Goal: Information Seeking & Learning: Learn about a topic

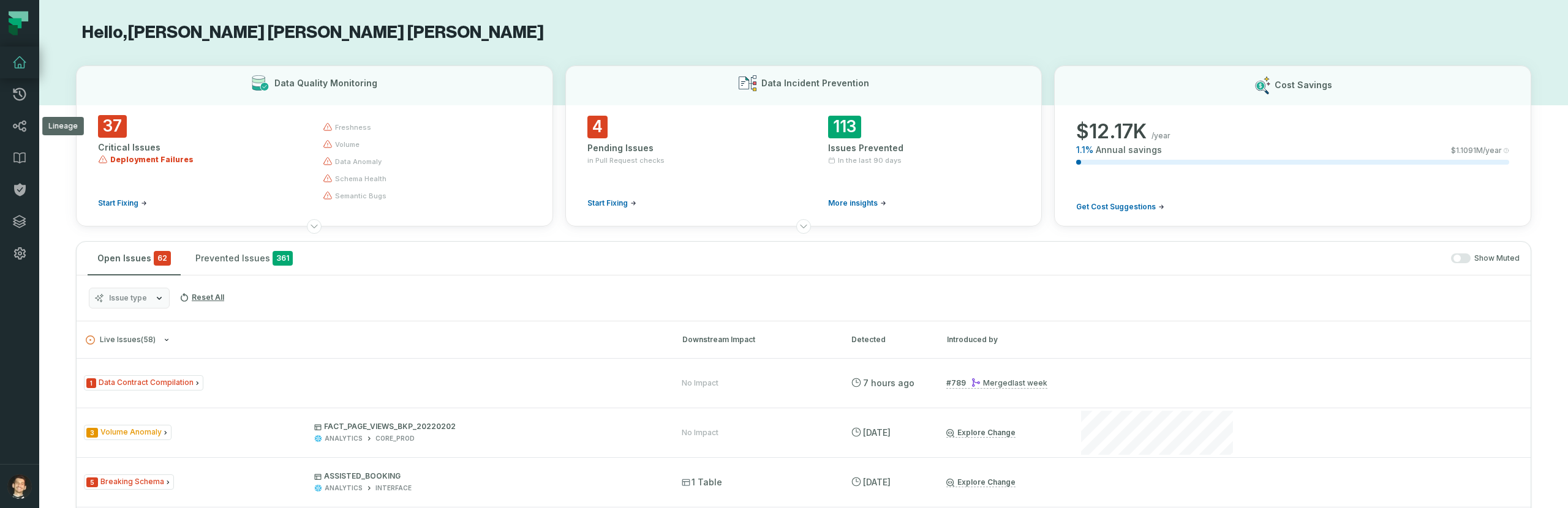
drag, startPoint x: 55, startPoint y: 128, endPoint x: 45, endPoint y: 126, distance: 10.2
click at [55, 128] on div "Lineage Lineage" at bounding box center [63, 126] width 41 height 18
click at [29, 123] on link "Lineage" at bounding box center [19, 126] width 39 height 32
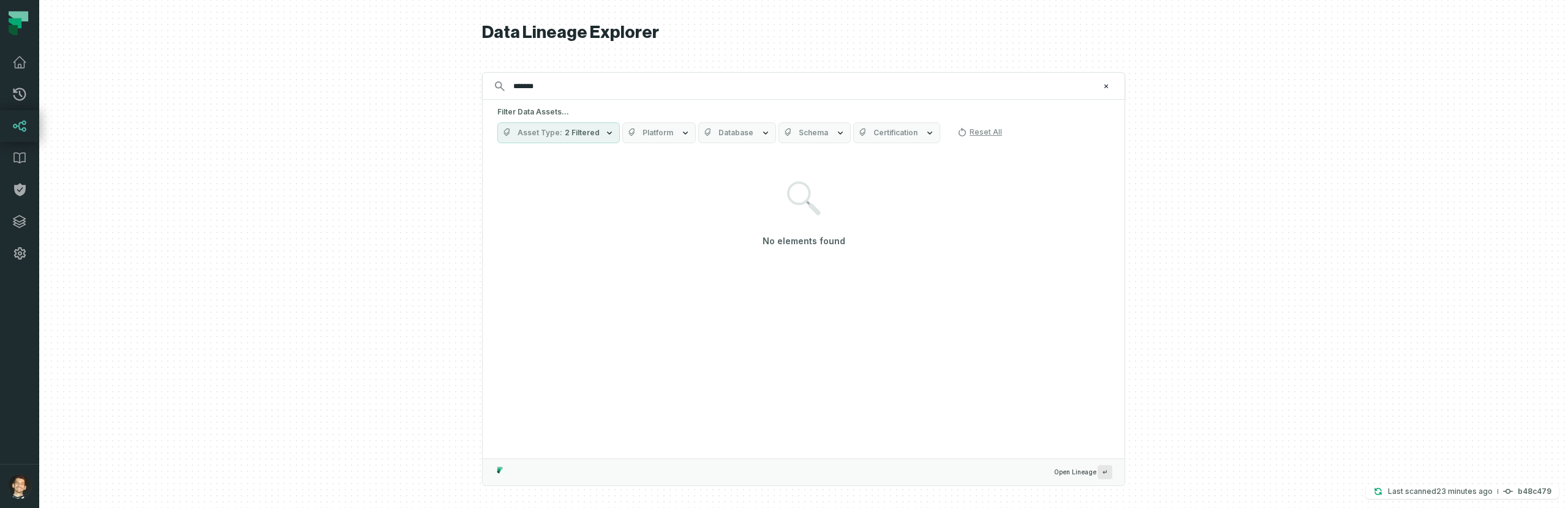
click at [573, 132] on span "2 Filtered" at bounding box center [582, 133] width 35 height 10
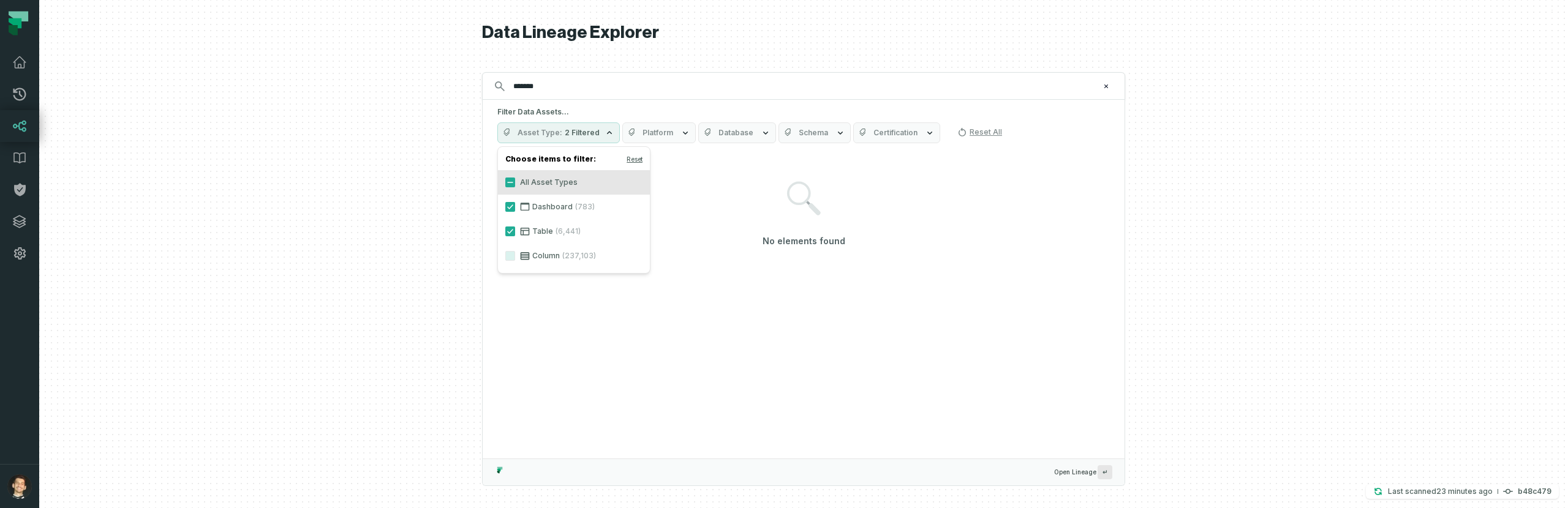
click at [515, 259] on label "Column (237,103)" at bounding box center [574, 256] width 152 height 24
click at [515, 259] on button "Column (237,103)" at bounding box center [510, 256] width 10 height 10
click at [514, 227] on button "Table (6,441)" at bounding box center [510, 231] width 10 height 10
click at [512, 212] on label "Dashboard (783)" at bounding box center [574, 207] width 152 height 24
click at [512, 212] on button "Dashboard (783)" at bounding box center [510, 207] width 10 height 10
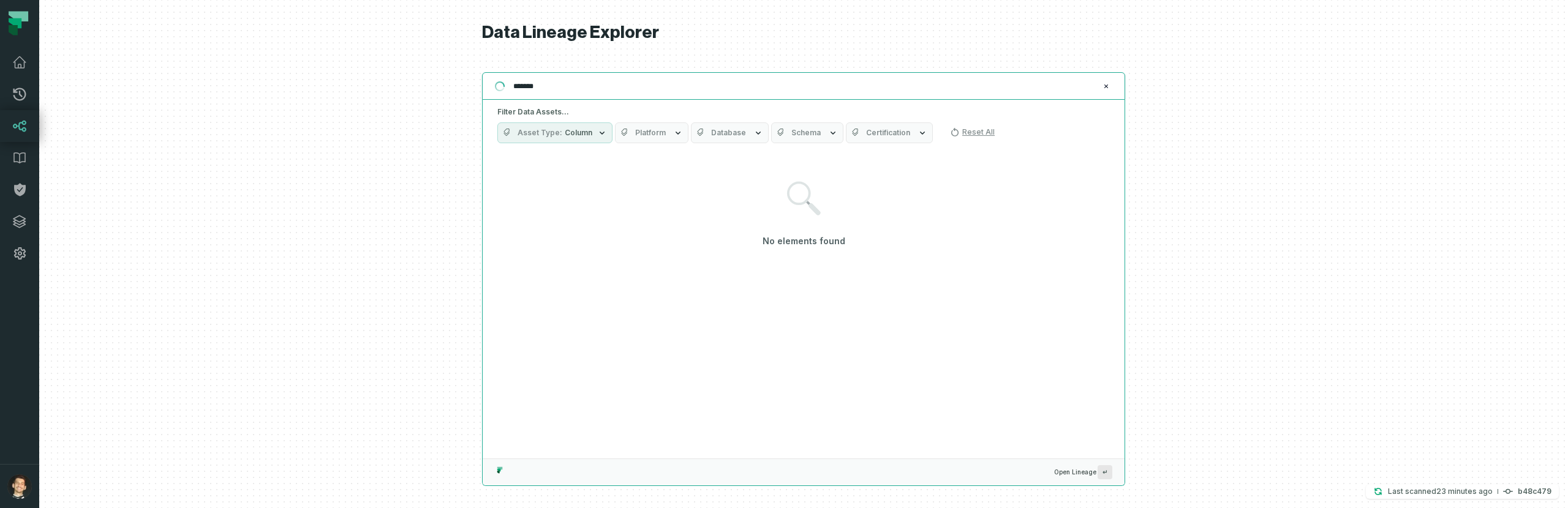
drag, startPoint x: 518, startPoint y: 86, endPoint x: 595, endPoint y: 76, distance: 77.6
click at [518, 86] on input "*******" at bounding box center [802, 86] width 593 height 20
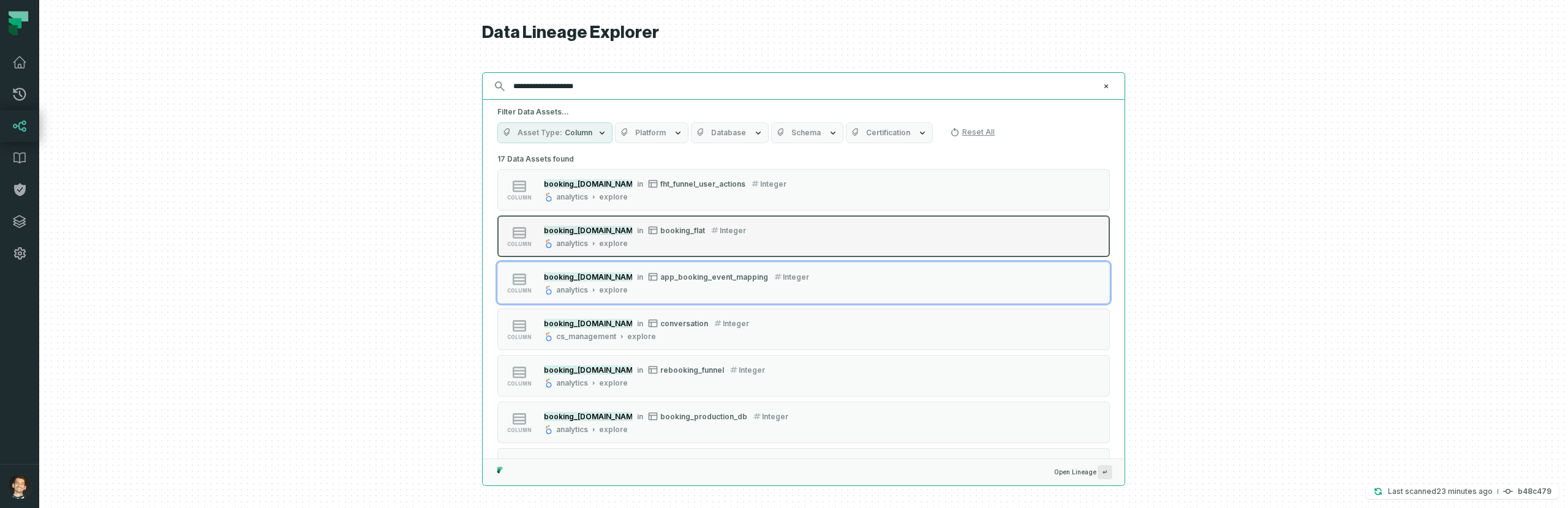
type input "**********"
click at [780, 245] on div "column booking_[DOMAIN_NAME]_eur in booking_flat integer analytics explore" at bounding box center [653, 236] width 306 height 24
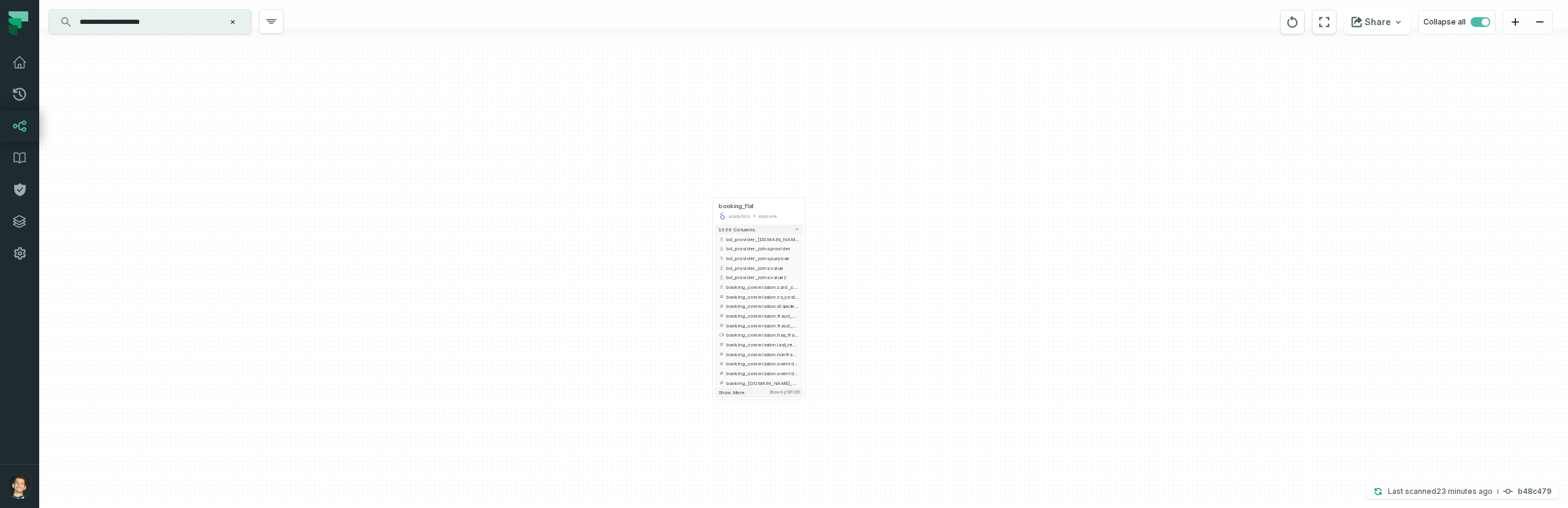
drag, startPoint x: 897, startPoint y: 291, endPoint x: 893, endPoint y: 275, distance: 16.5
click at [893, 275] on div "+ booking_flat analytics explore + 1330 columns + bd_provider_[DOMAIN_NAME]_id …" at bounding box center [803, 254] width 1528 height 508
click at [717, 380] on button "booking_[DOMAIN_NAME]_eur" at bounding box center [758, 381] width 88 height 10
click at [714, 380] on button "+" at bounding box center [712, 380] width 8 height 8
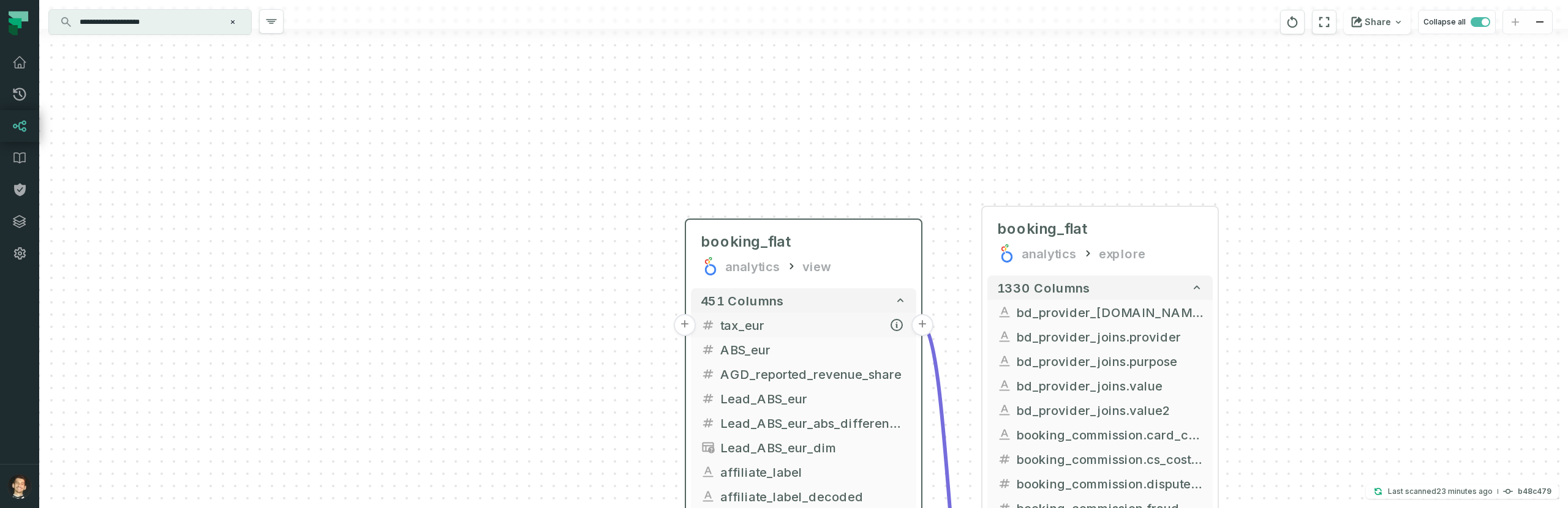
click at [687, 324] on button "+" at bounding box center [684, 325] width 22 height 22
click at [685, 323] on button "+" at bounding box center [684, 324] width 22 height 22
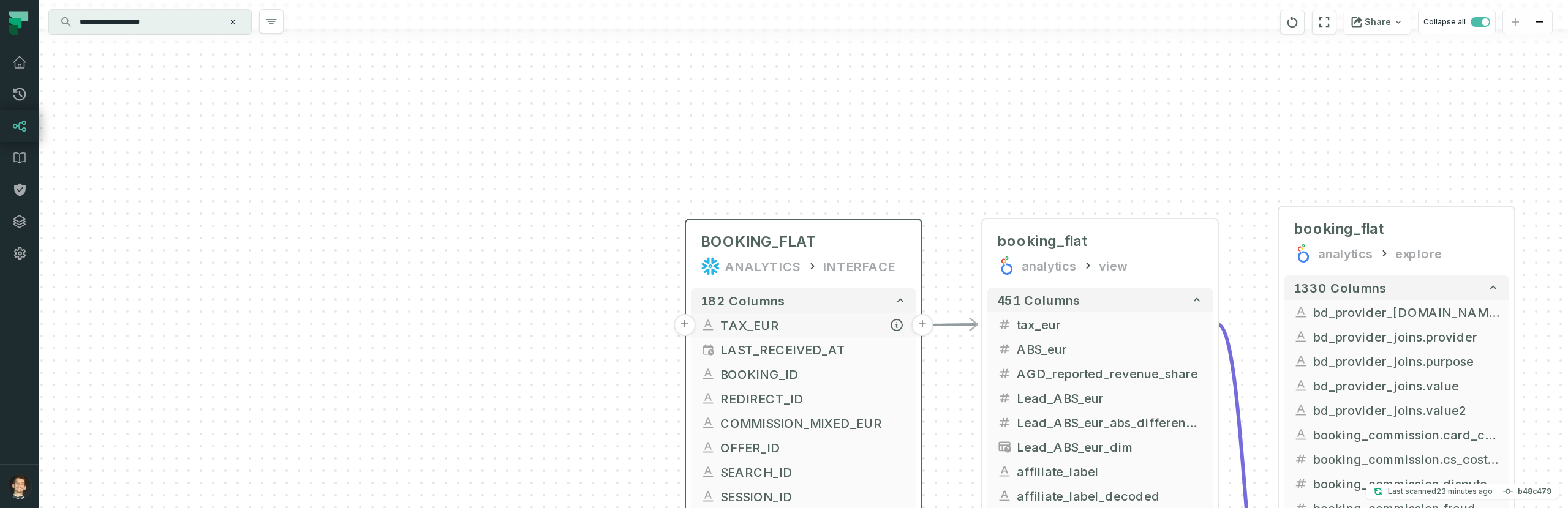
click at [921, 322] on button "+" at bounding box center [922, 325] width 22 height 22
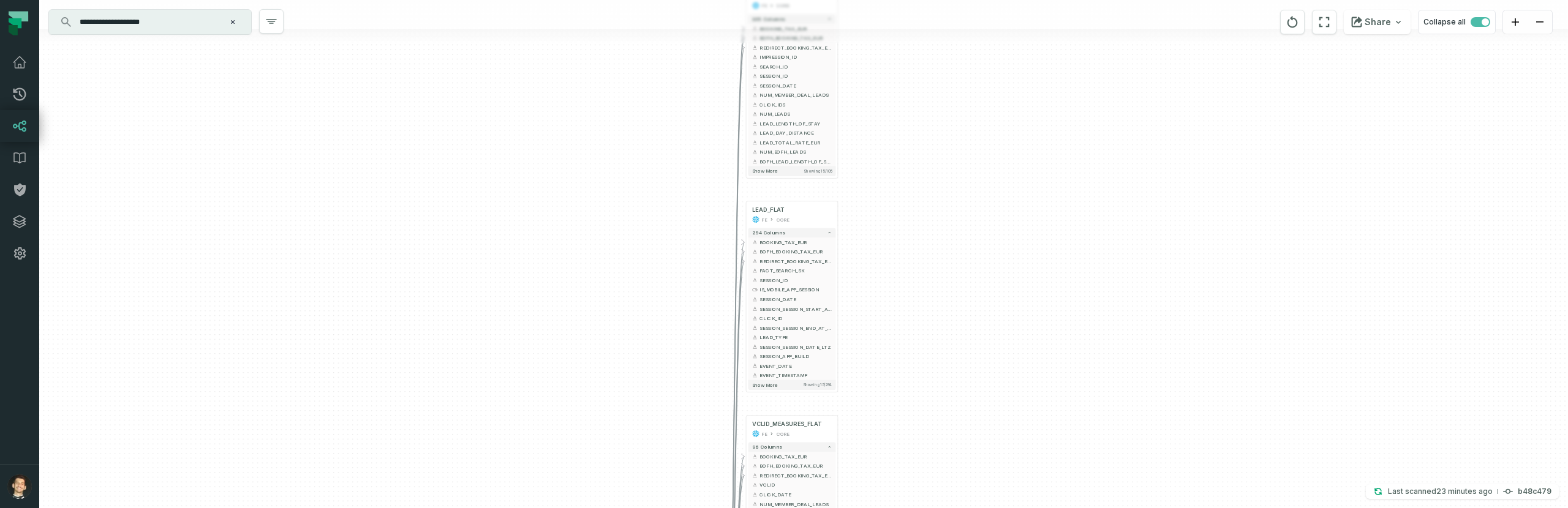
drag, startPoint x: 1003, startPoint y: 317, endPoint x: 946, endPoint y: 103, distance: 221.5
click at [959, 96] on div "+ IMPRESSION_MEASURES_FLAT FE CORE + 105 columns - BOOKING_TAX_EUR + + BOFH_BOO…" at bounding box center [803, 254] width 1528 height 508
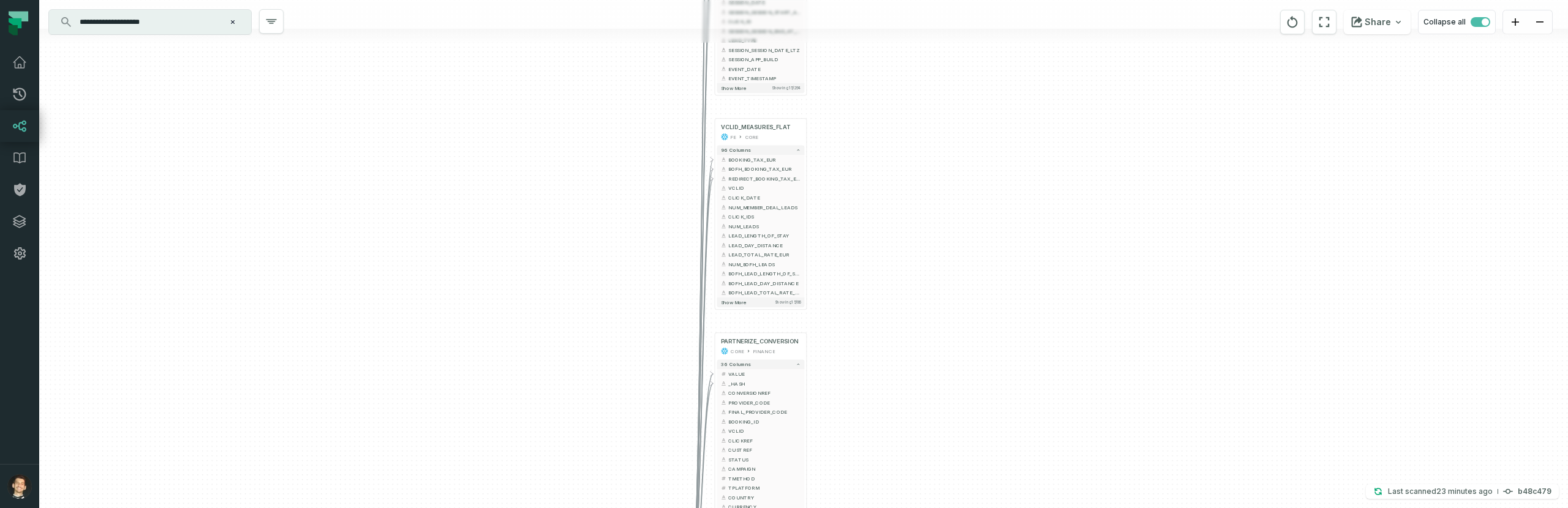
click at [929, 76] on div "+ IMPRESSION_MEASURES_FLAT FE CORE + 105 columns - BOOKING_TAX_EUR + + BOFH_BOO…" at bounding box center [803, 254] width 1528 height 508
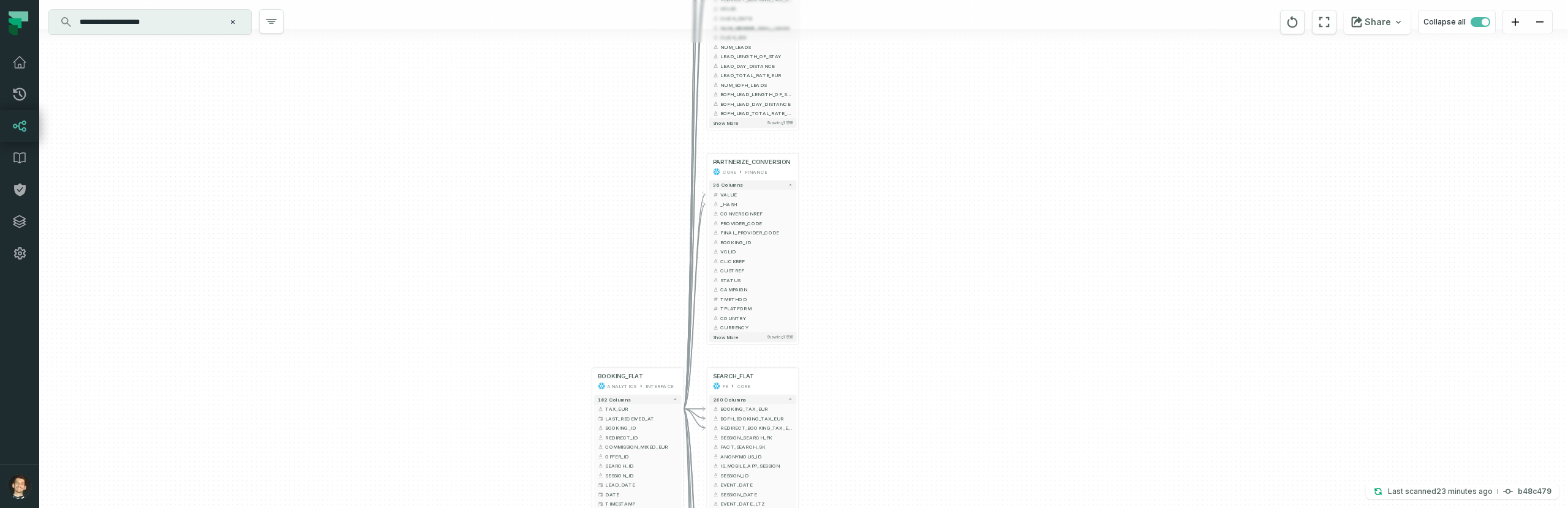
drag, startPoint x: 913, startPoint y: 35, endPoint x: 928, endPoint y: 154, distance: 119.9
click at [908, 14] on div "+ IMPRESSION_MEASURES_FLAT FE CORE + 105 columns - BOOKING_TAX_EUR + + BOFH_BOO…" at bounding box center [803, 254] width 1528 height 508
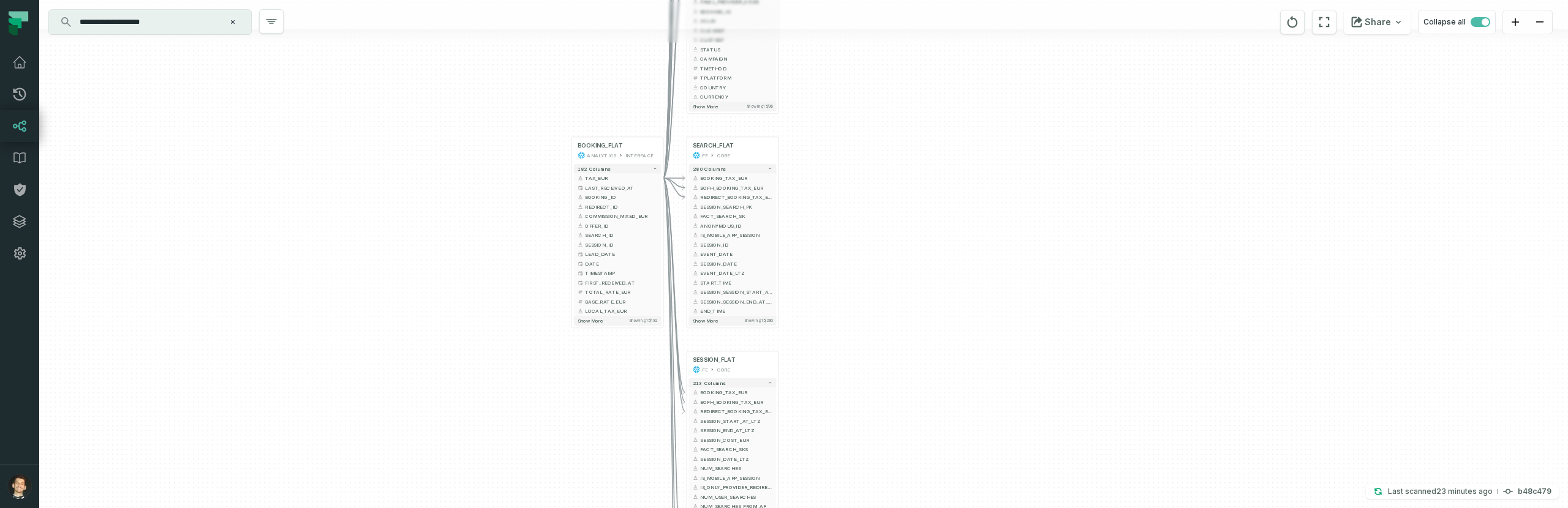
drag, startPoint x: 917, startPoint y: 63, endPoint x: 917, endPoint y: 50, distance: 13.0
click at [917, 50] on div "+ IMPRESSION_MEASURES_FLAT FE CORE + 105 columns - BOOKING_TAX_EUR + + BOFH_BOO…" at bounding box center [803, 254] width 1528 height 508
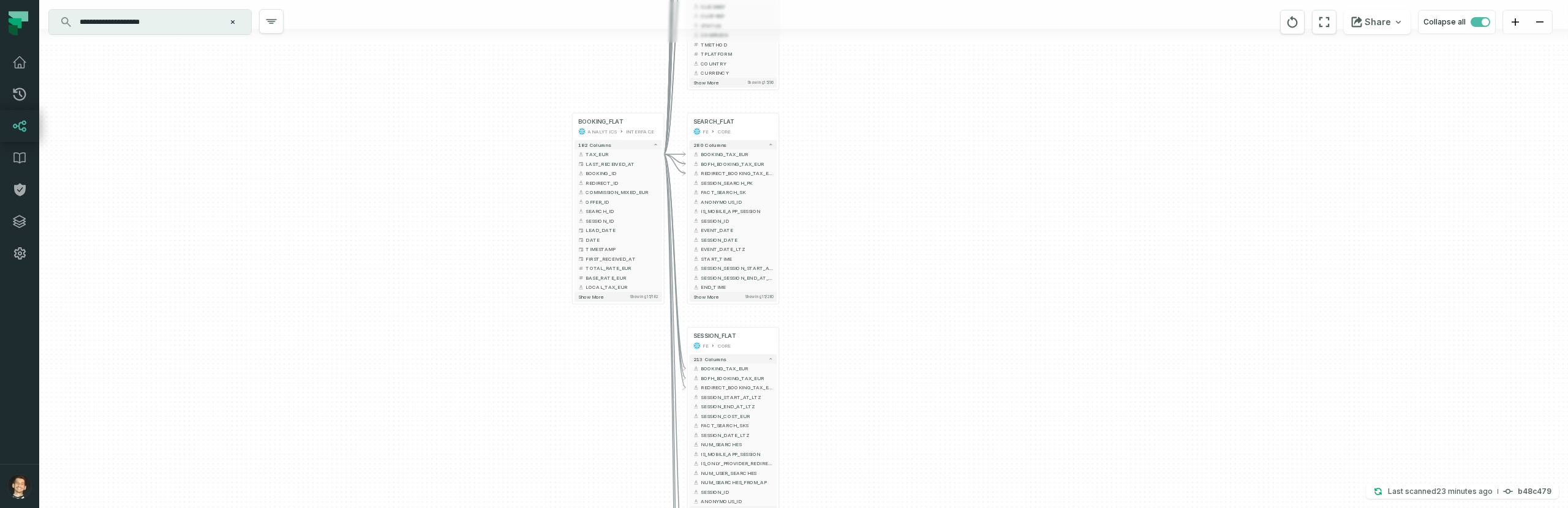
drag, startPoint x: 917, startPoint y: 164, endPoint x: 917, endPoint y: 141, distance: 23.0
click at [917, 141] on div "+ IMPRESSION_MEASURES_FLAT FE CORE + 105 columns - BOOKING_TAX_EUR + + BOFH_BOO…" at bounding box center [803, 254] width 1528 height 508
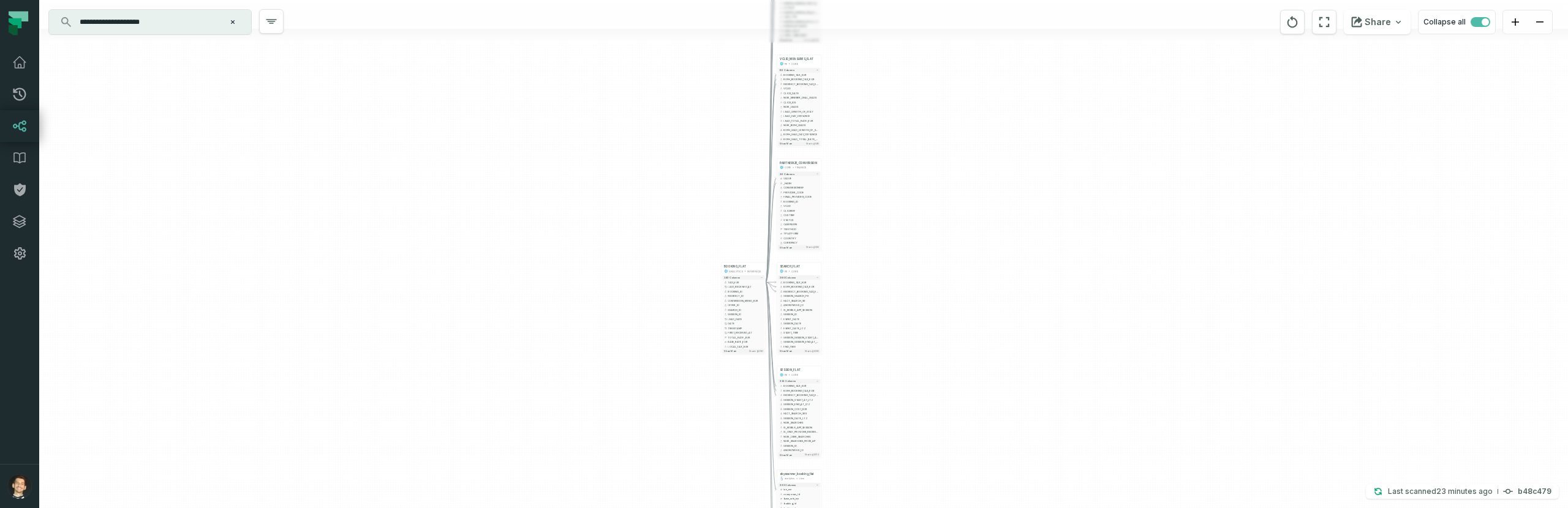
drag, startPoint x: 929, startPoint y: 154, endPoint x: 894, endPoint y: 286, distance: 136.6
click at [891, 301] on div "+ IMPRESSION_MEASURES_FLAT FE CORE + 105 columns - BOOKING_TAX_EUR + + BOFH_BOO…" at bounding box center [803, 254] width 1528 height 508
drag, startPoint x: 908, startPoint y: 240, endPoint x: 959, endPoint y: 277, distance: 63.0
click at [880, 358] on div "+ IMPRESSION_MEASURES_FLAT FE CORE + 105 columns - BOOKING_TAX_EUR + + BOFH_BOO…" at bounding box center [803, 254] width 1528 height 508
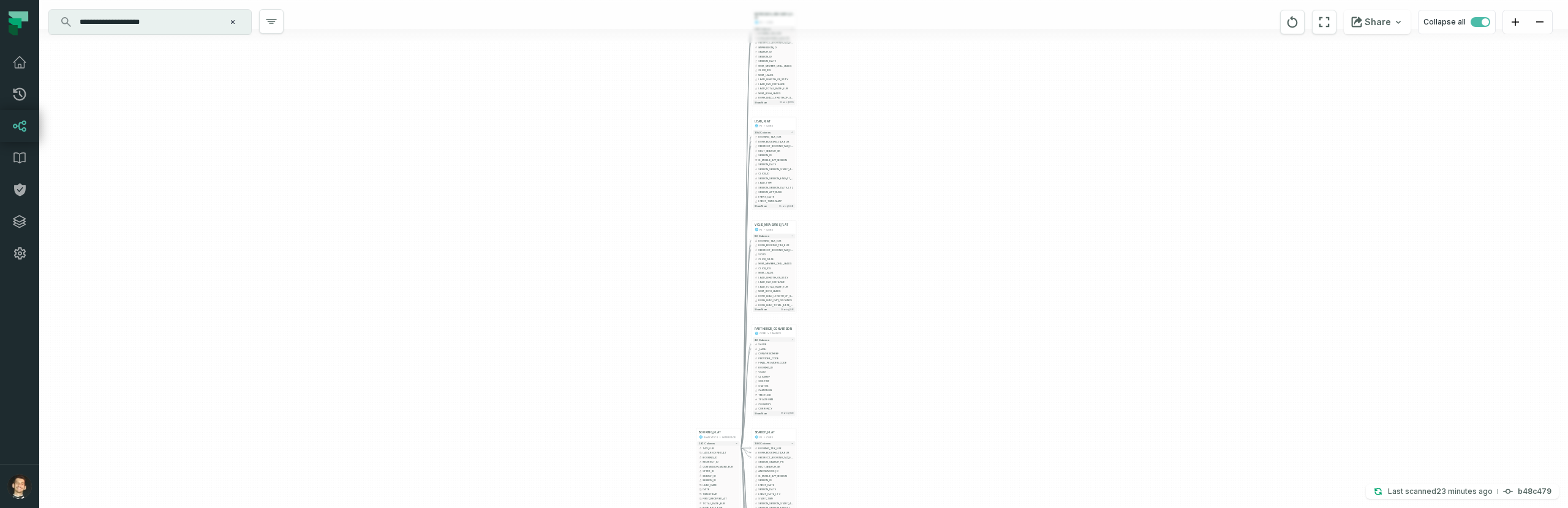
drag, startPoint x: 1112, startPoint y: 138, endPoint x: 1116, endPoint y: 6, distance: 132.1
click at [1118, 15] on div "+ IMPRESSION_MEASURES_FLAT FE CORE + 105 columns - BOOKING_TAX_EUR + + BOFH_BOO…" at bounding box center [803, 254] width 1528 height 508
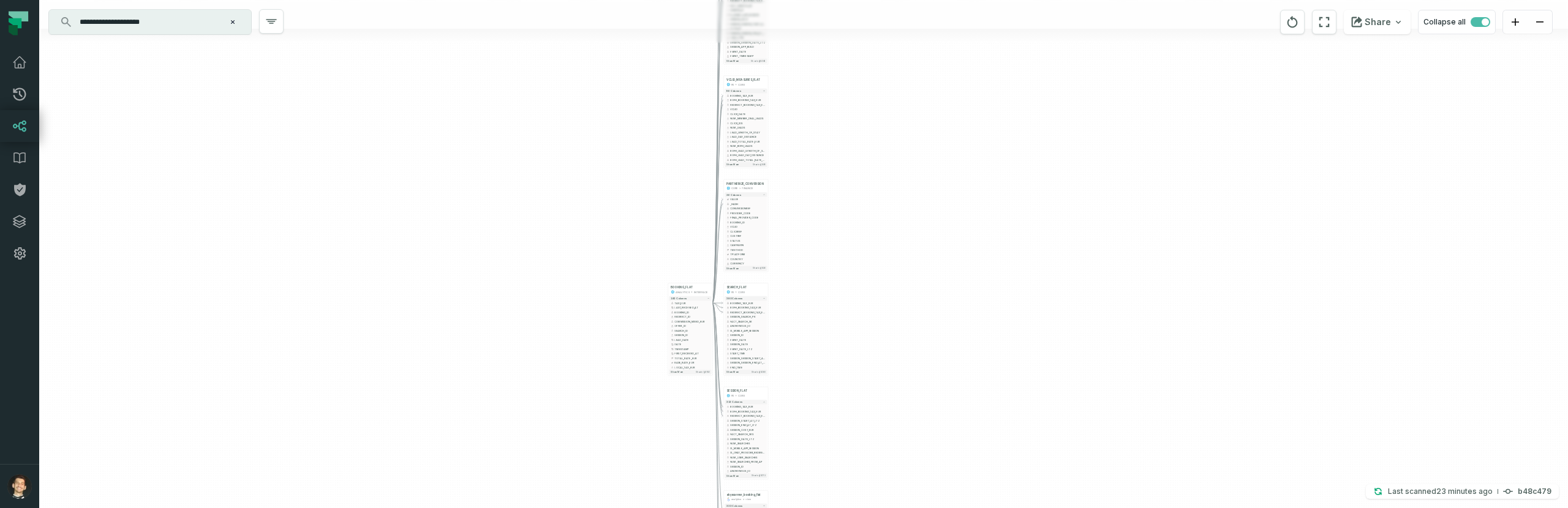
drag, startPoint x: 1051, startPoint y: 38, endPoint x: 1030, endPoint y: 126, distance: 90.5
click at [1030, 126] on div "+ IMPRESSION_MEASURES_FLAT FE CORE + 105 columns - BOOKING_TAX_EUR + + BOFH_BOO…" at bounding box center [803, 254] width 1528 height 508
click at [1362, 20] on icon "button" at bounding box center [1357, 22] width 10 height 10
click at [1309, 112] on button "Copy layout link Copy link to current graph" at bounding box center [1313, 113] width 196 height 46
